Goal: Task Accomplishment & Management: Manage account settings

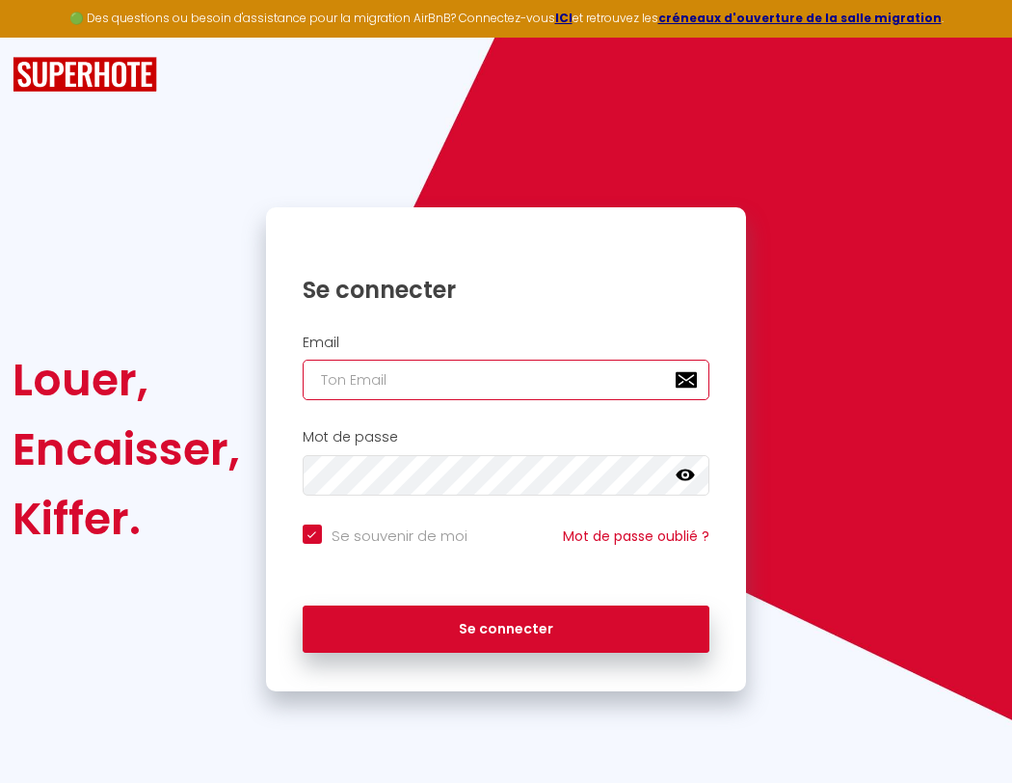
type input "s"
checkbox input "true"
type input "su"
checkbox input "true"
type input "sup"
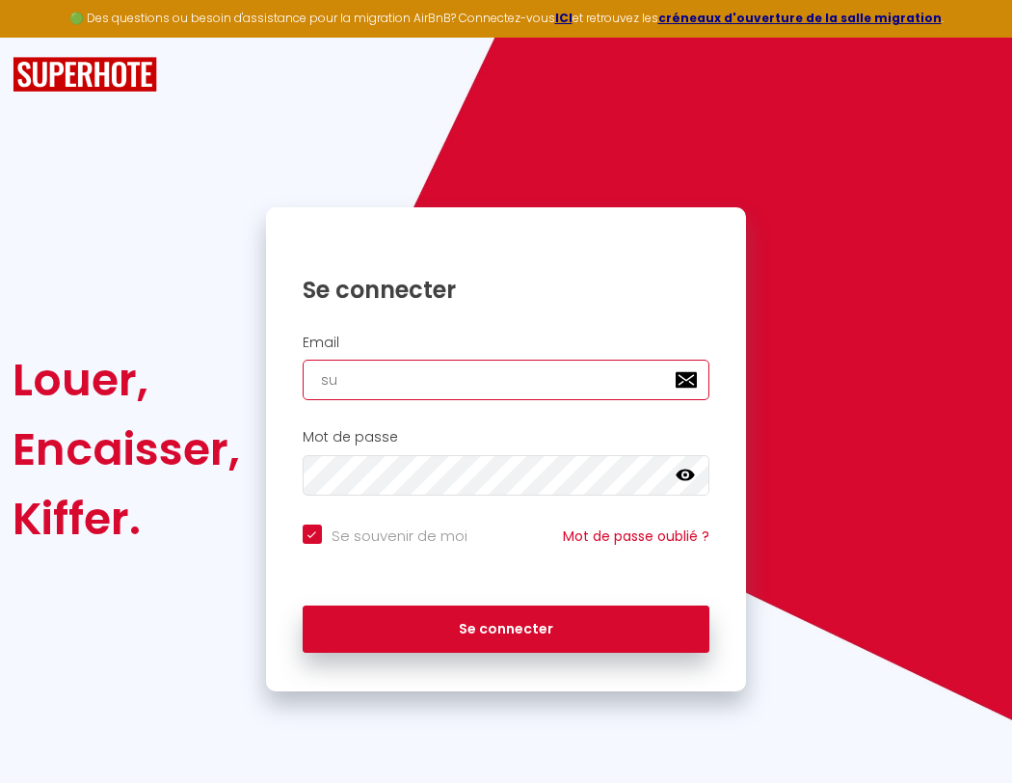
checkbox input "true"
type input "supe"
checkbox input "true"
type input "super"
checkbox input "true"
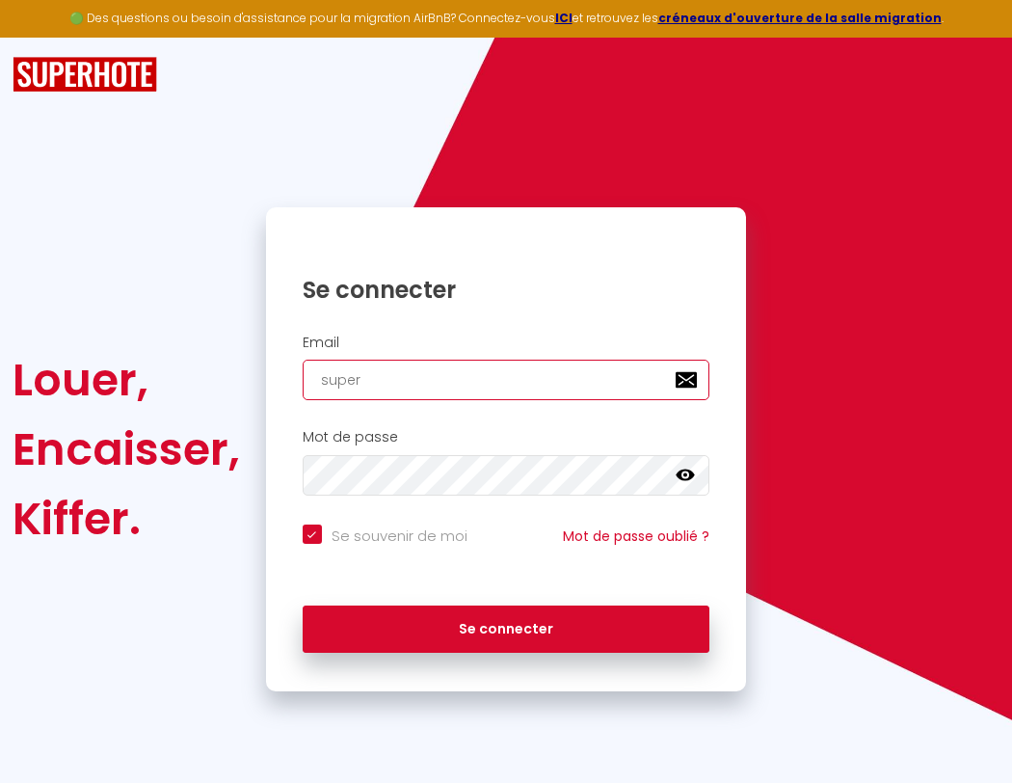
type input "superb"
checkbox input "true"
type input "s"
checkbox input "true"
type input "superbo"
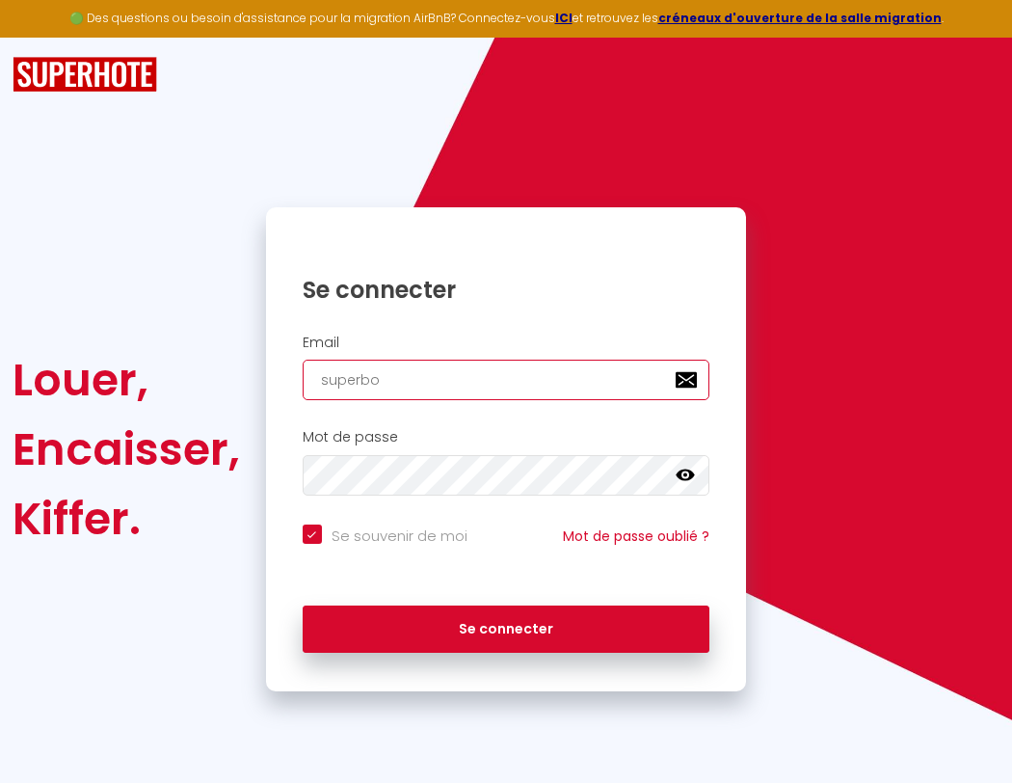
checkbox input "true"
type input "su"
checkbox input "true"
type input "sup"
checkbox input "true"
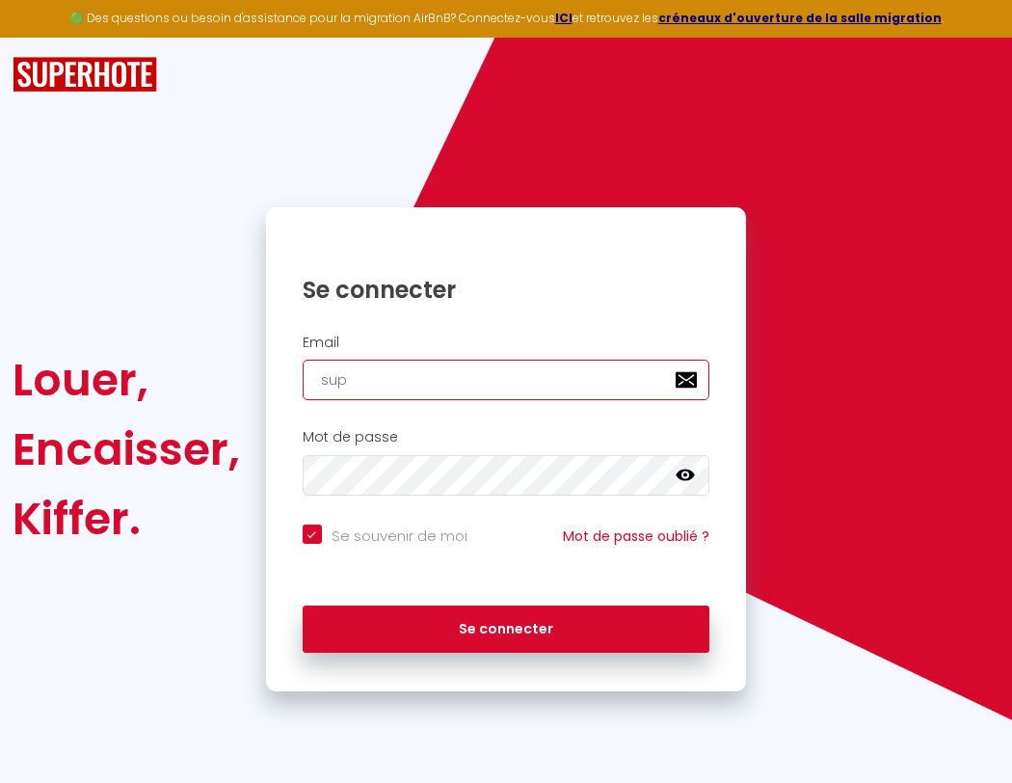
type input "supe"
checkbox input "true"
type input "superborde"
checkbox input "true"
type input "super"
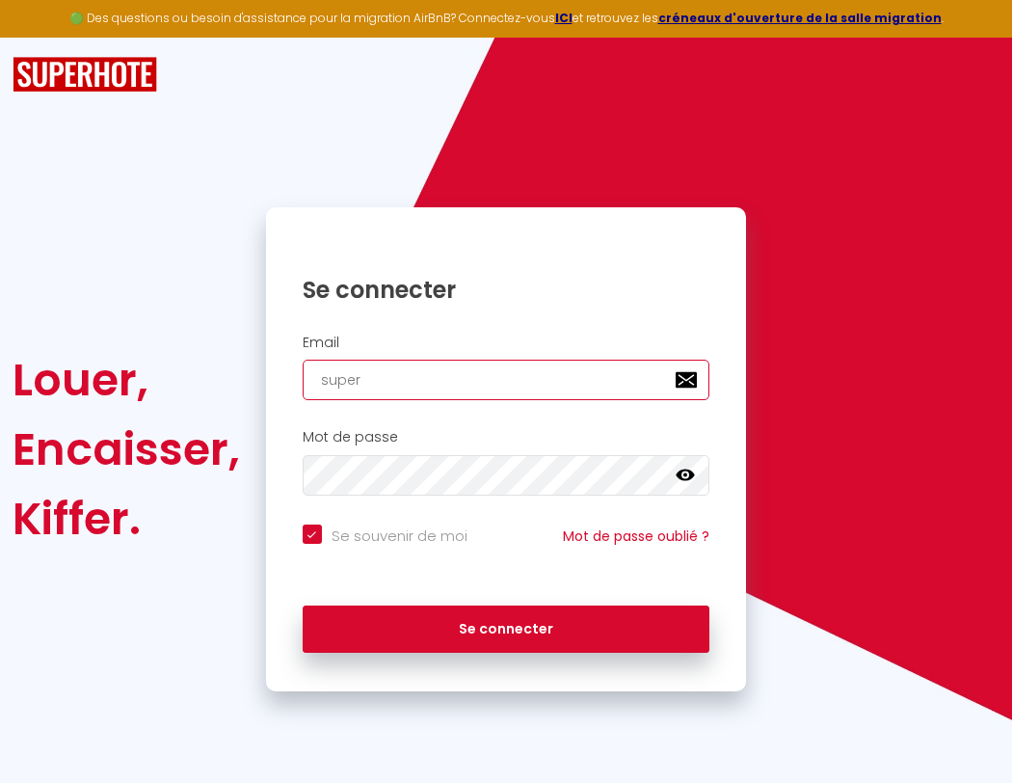
checkbox input "true"
type input "superbordea"
checkbox input "true"
type input "superb"
checkbox input "true"
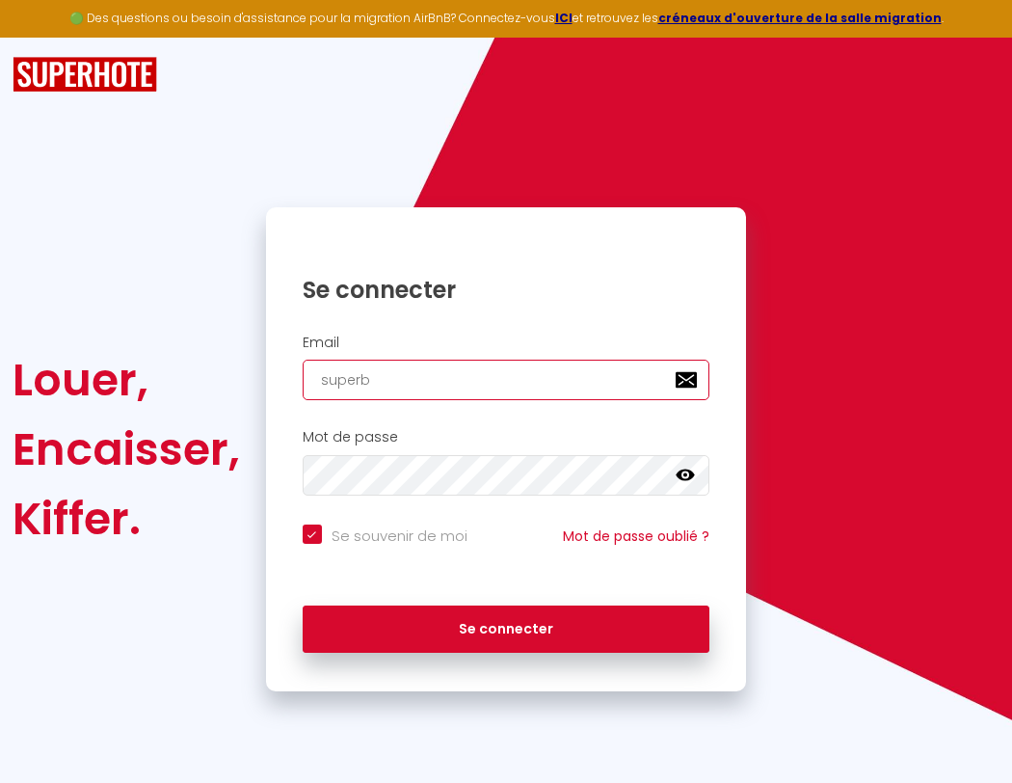
type input "superbordeau"
checkbox input "true"
type input "superbo"
checkbox input "true"
type input "s"
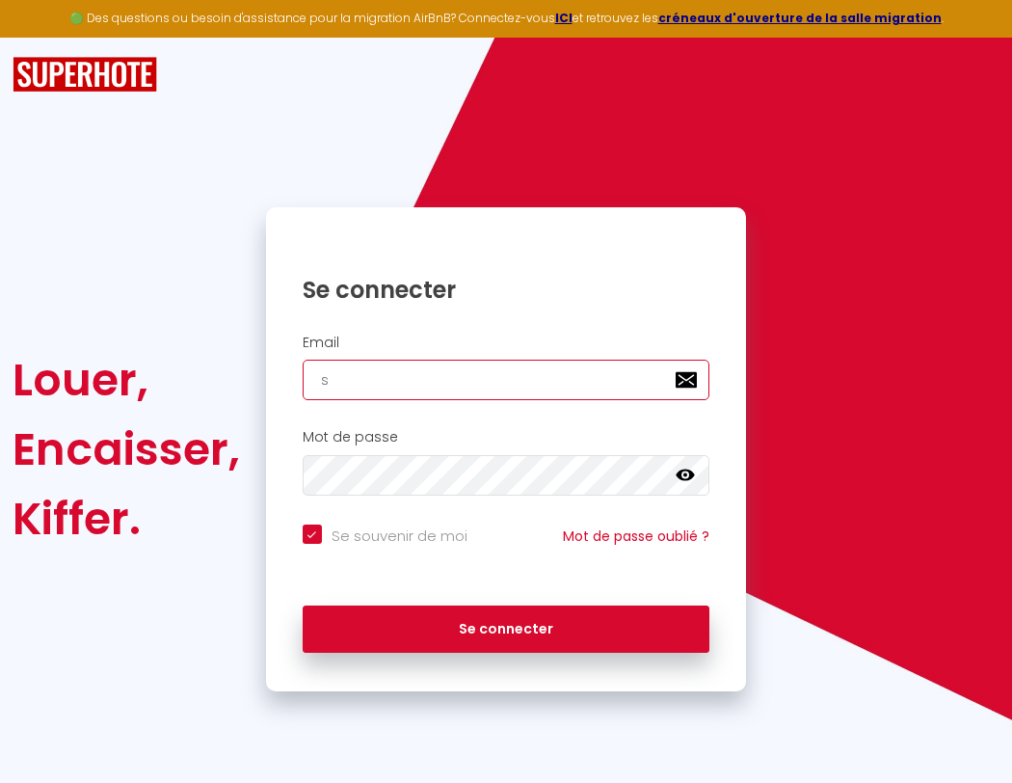
checkbox input "true"
type input "superbordeaux"
checkbox input "true"
type input "superbor"
checkbox input "true"
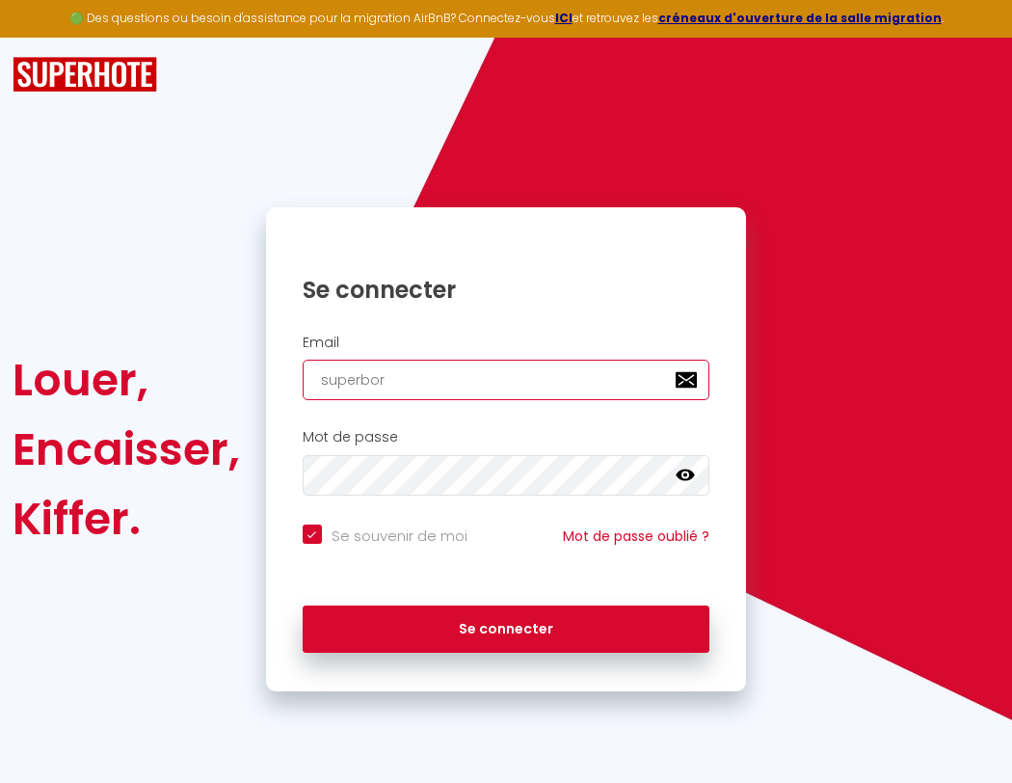
type input "superbordeaux@"
checkbox input "true"
type input "superbord"
checkbox input "true"
type input "superbordeaux@g"
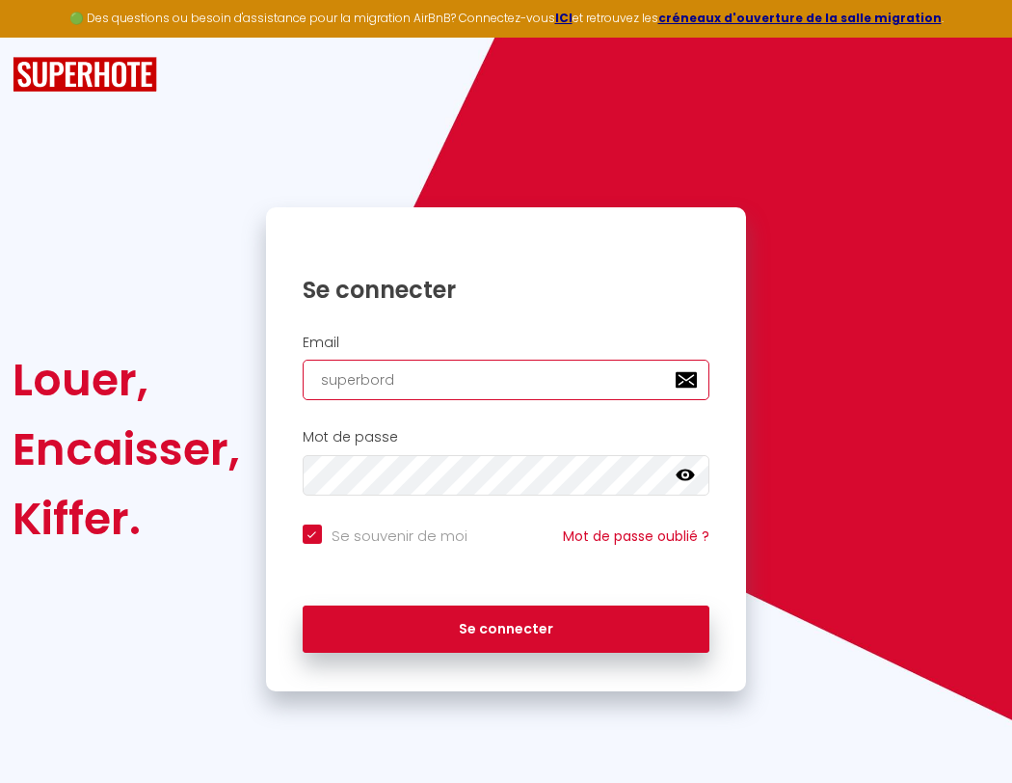
checkbox input "true"
type input "superborde"
checkbox input "true"
type input "superbordeaux@gm"
checkbox input "true"
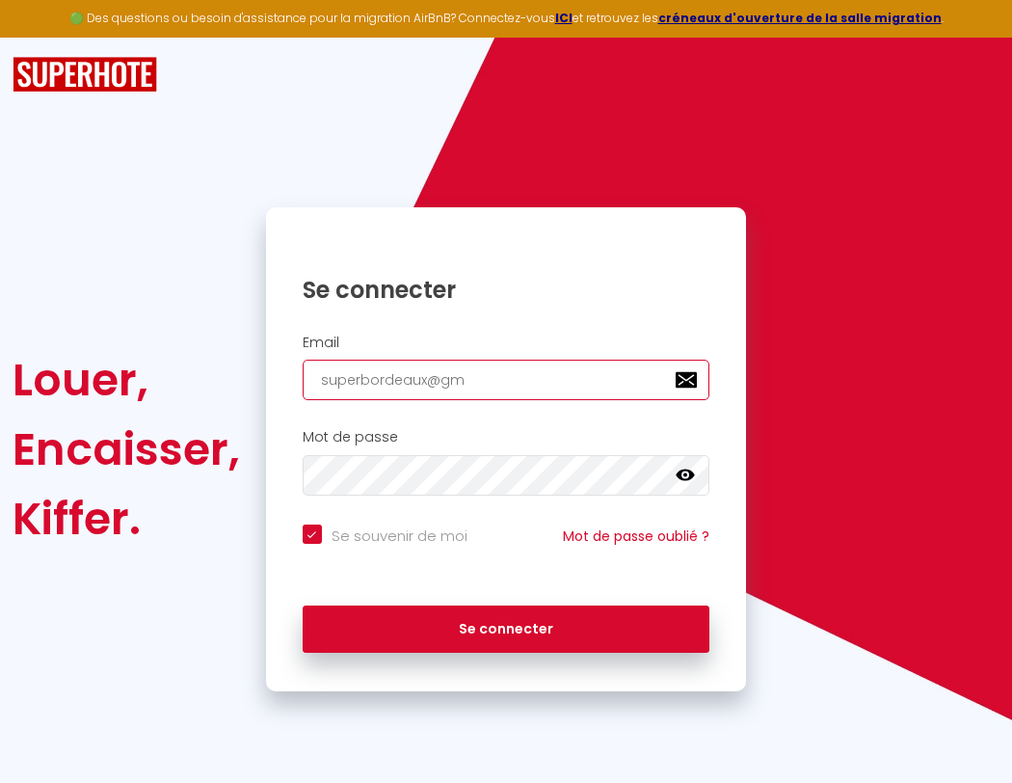
type input "superbordea"
checkbox input "true"
type input "superbordeaux@gma"
checkbox input "true"
type input "superbordeau"
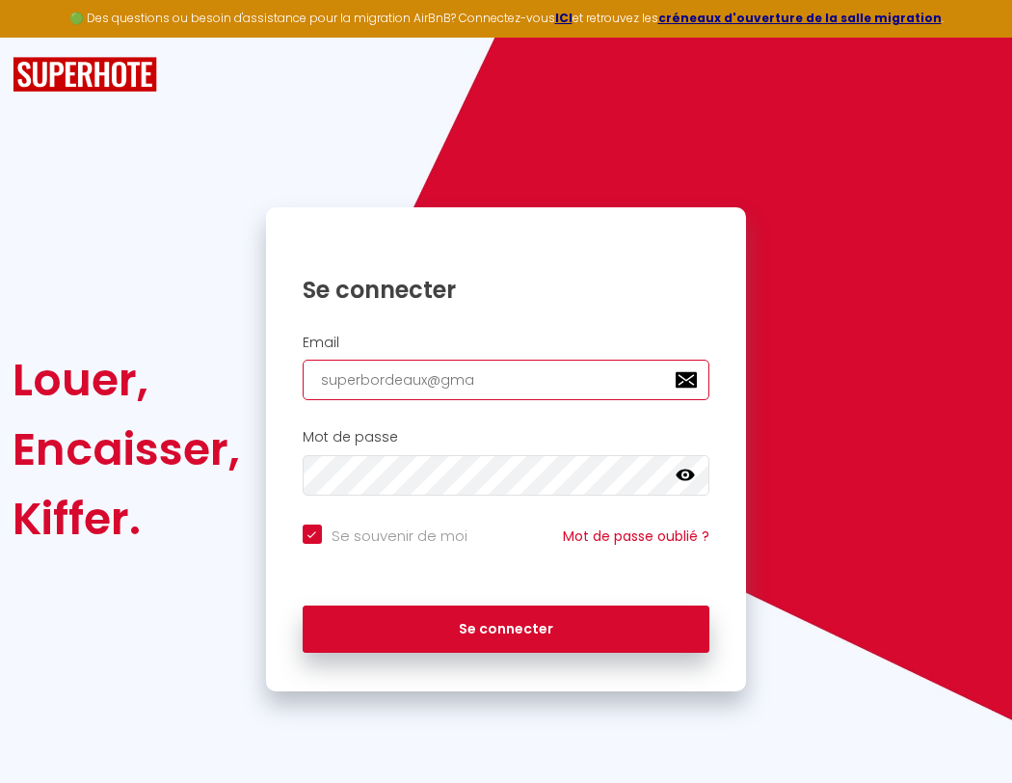
checkbox input "true"
